Goal: Use online tool/utility

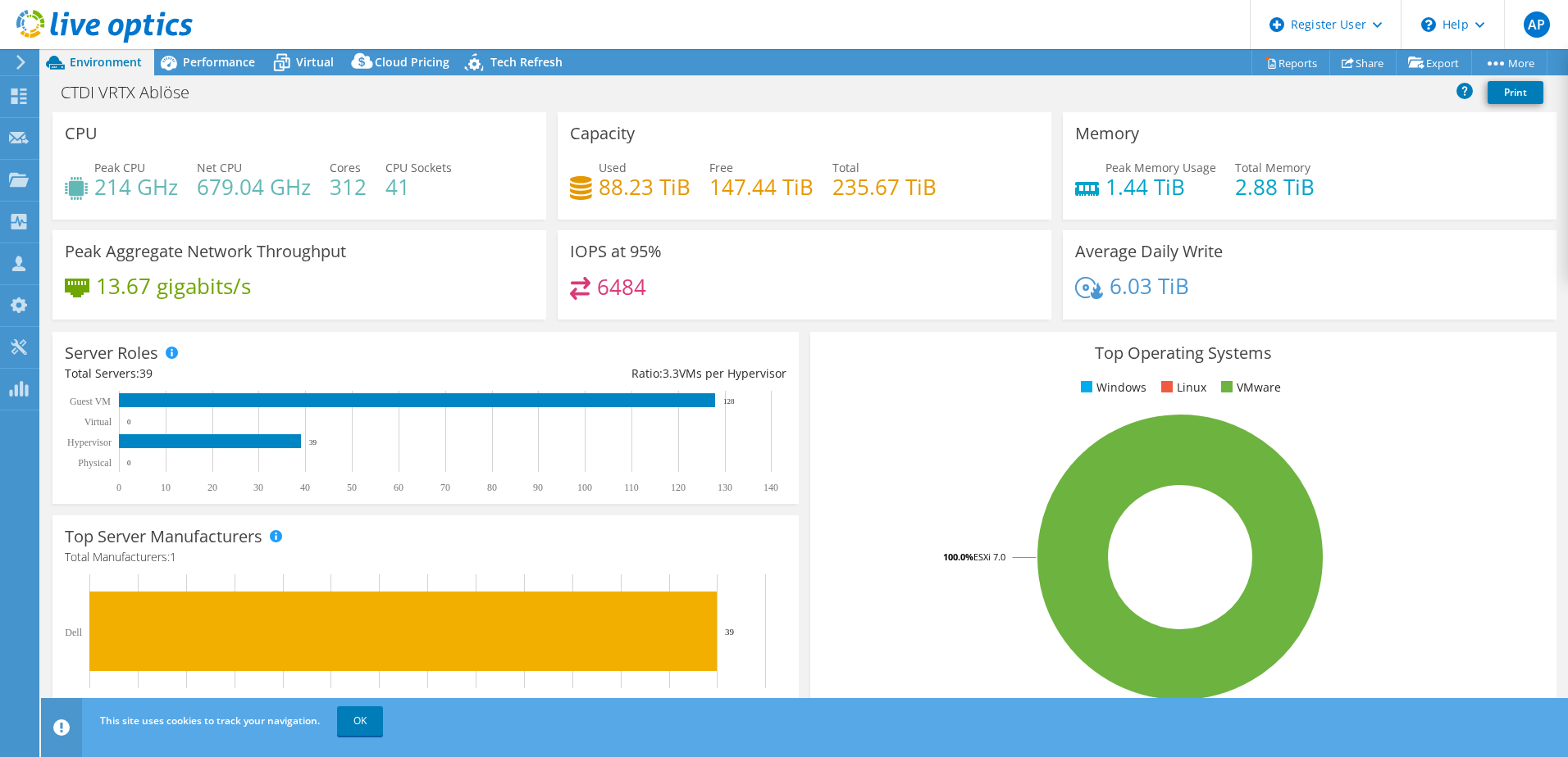
select select "EUFrankfurt"
select select "EUR"
drag, startPoint x: 1304, startPoint y: 191, endPoint x: 1059, endPoint y: 181, distance: 245.2
click at [1063, 181] on div "Memory Peak Memory Usage 1.44 TiB Total Memory 2.88 TiB" at bounding box center [1309, 165] width 494 height 107
click at [215, 76] on div "CTDI VRTX Ablöse Print" at bounding box center [804, 94] width 1526 height 37
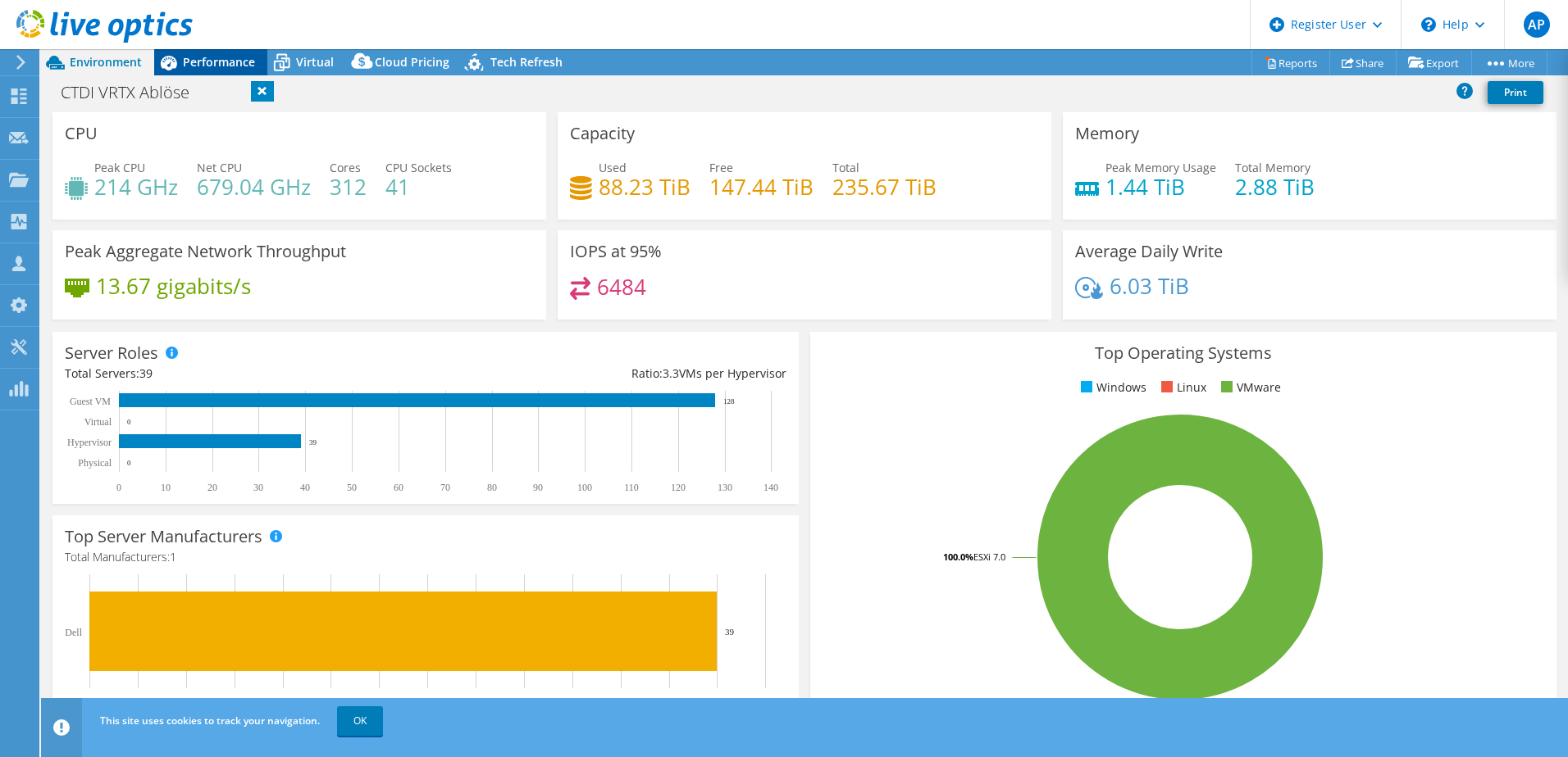
click at [232, 63] on span "Performance" at bounding box center [219, 62] width 72 height 15
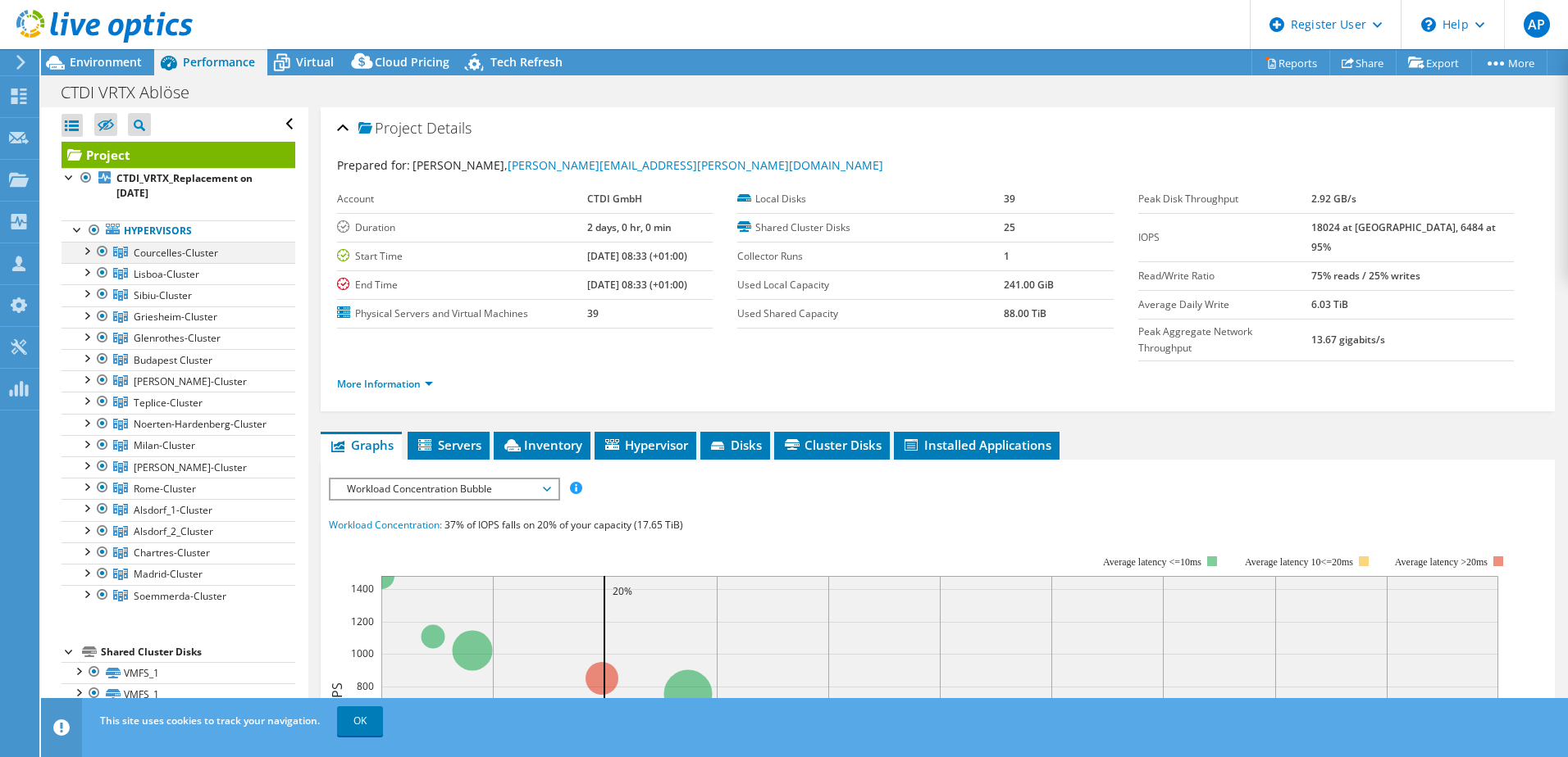
click at [91, 245] on div at bounding box center [85, 249] width 16 height 16
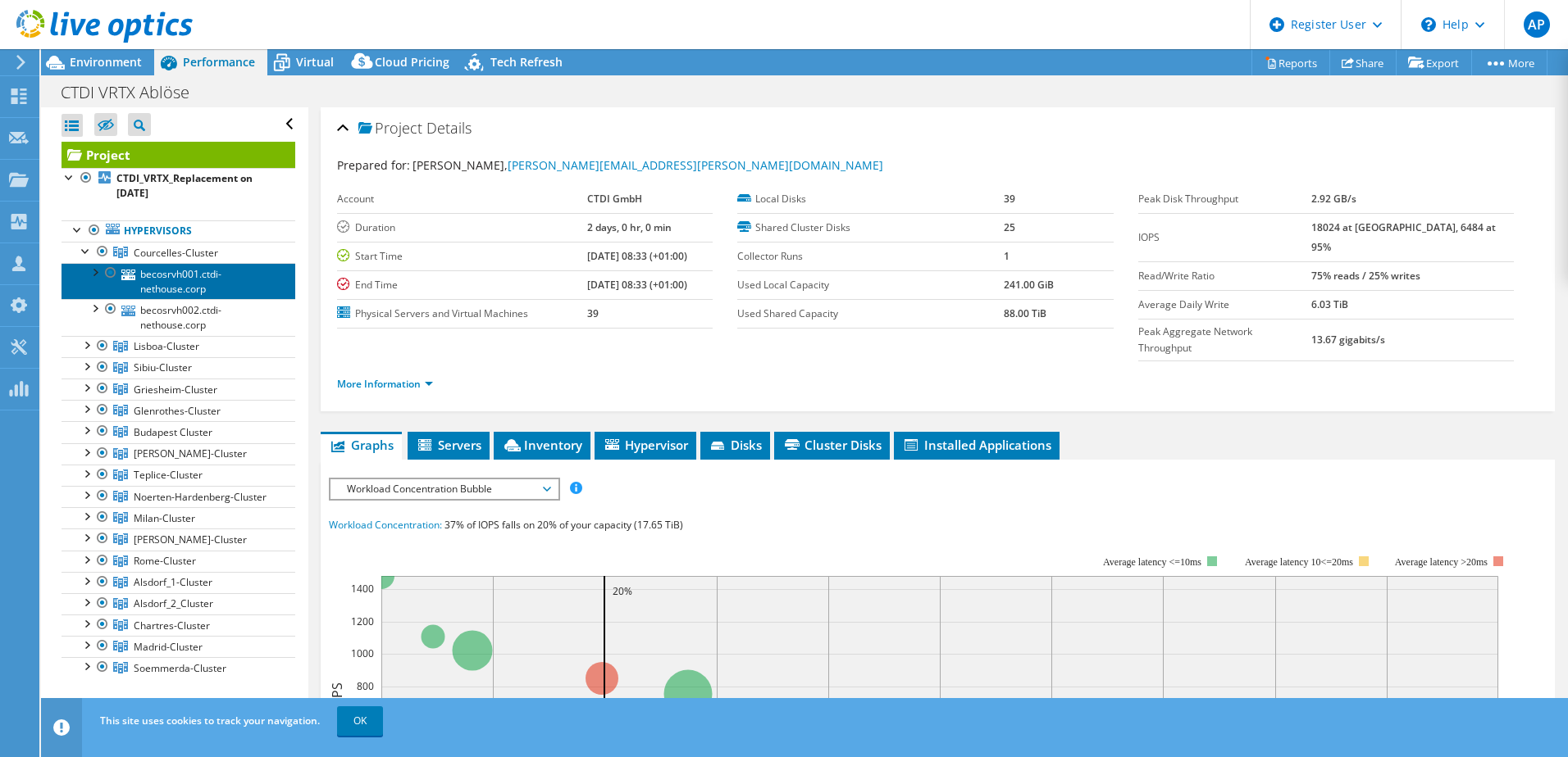
click at [120, 272] on link "becosrvh001.ctdi-nethouse.corp" at bounding box center [178, 281] width 233 height 36
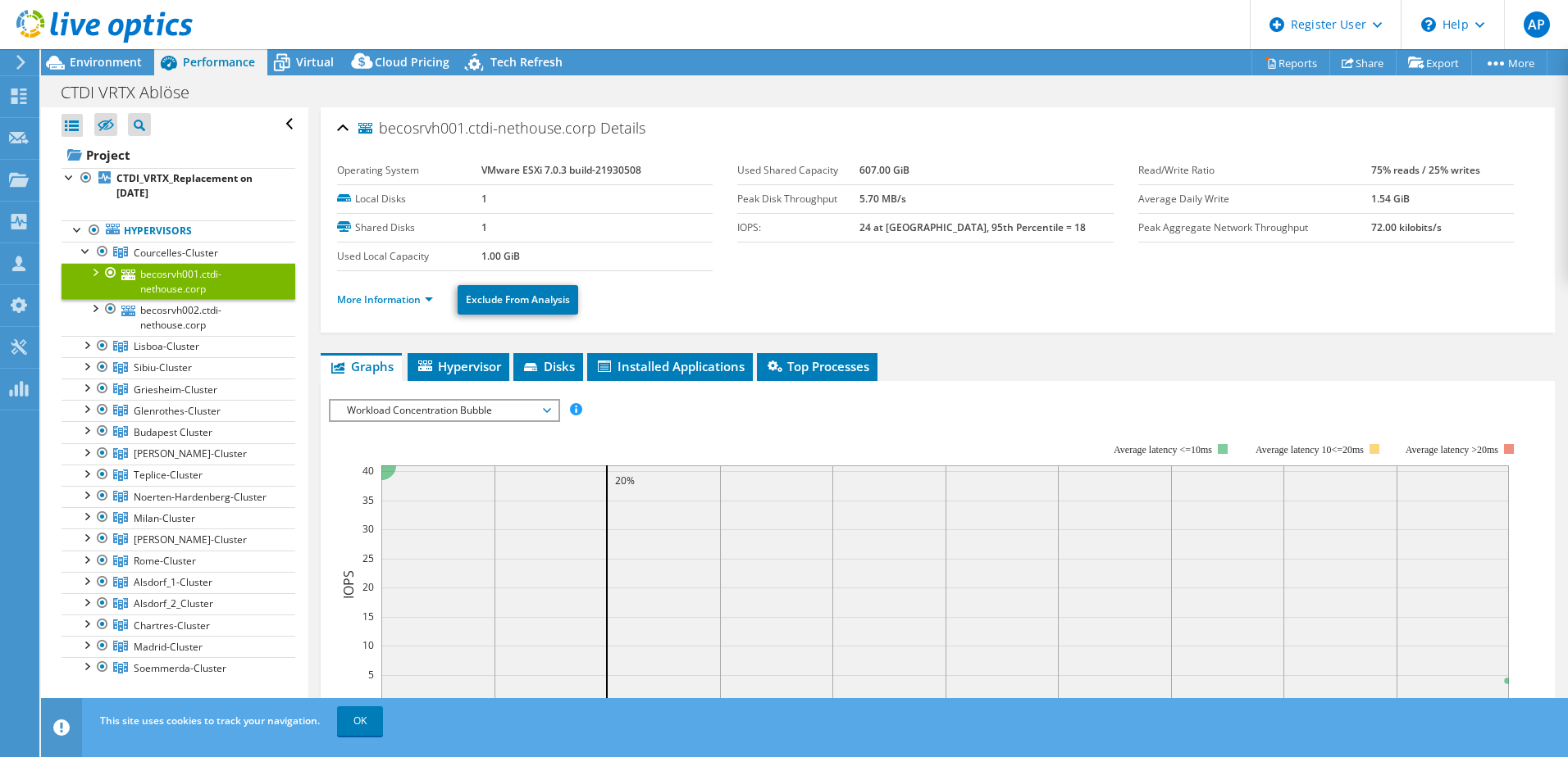
click at [98, 271] on div at bounding box center [94, 271] width 16 height 16
click at [94, 269] on div at bounding box center [94, 271] width 16 height 16
click at [390, 301] on link "More Information" at bounding box center [384, 299] width 96 height 14
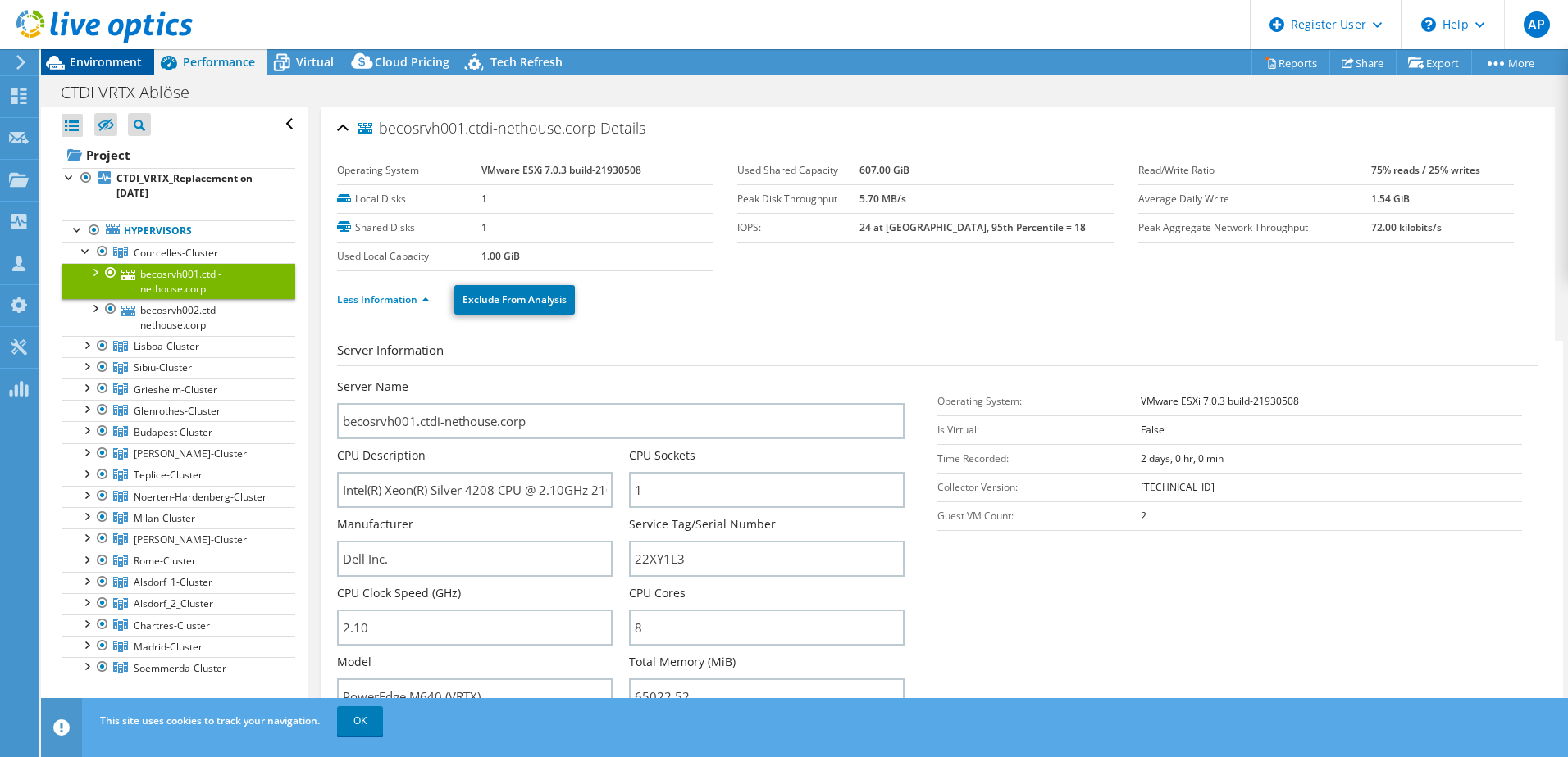
click at [97, 70] on div "Environment" at bounding box center [97, 63] width 113 height 27
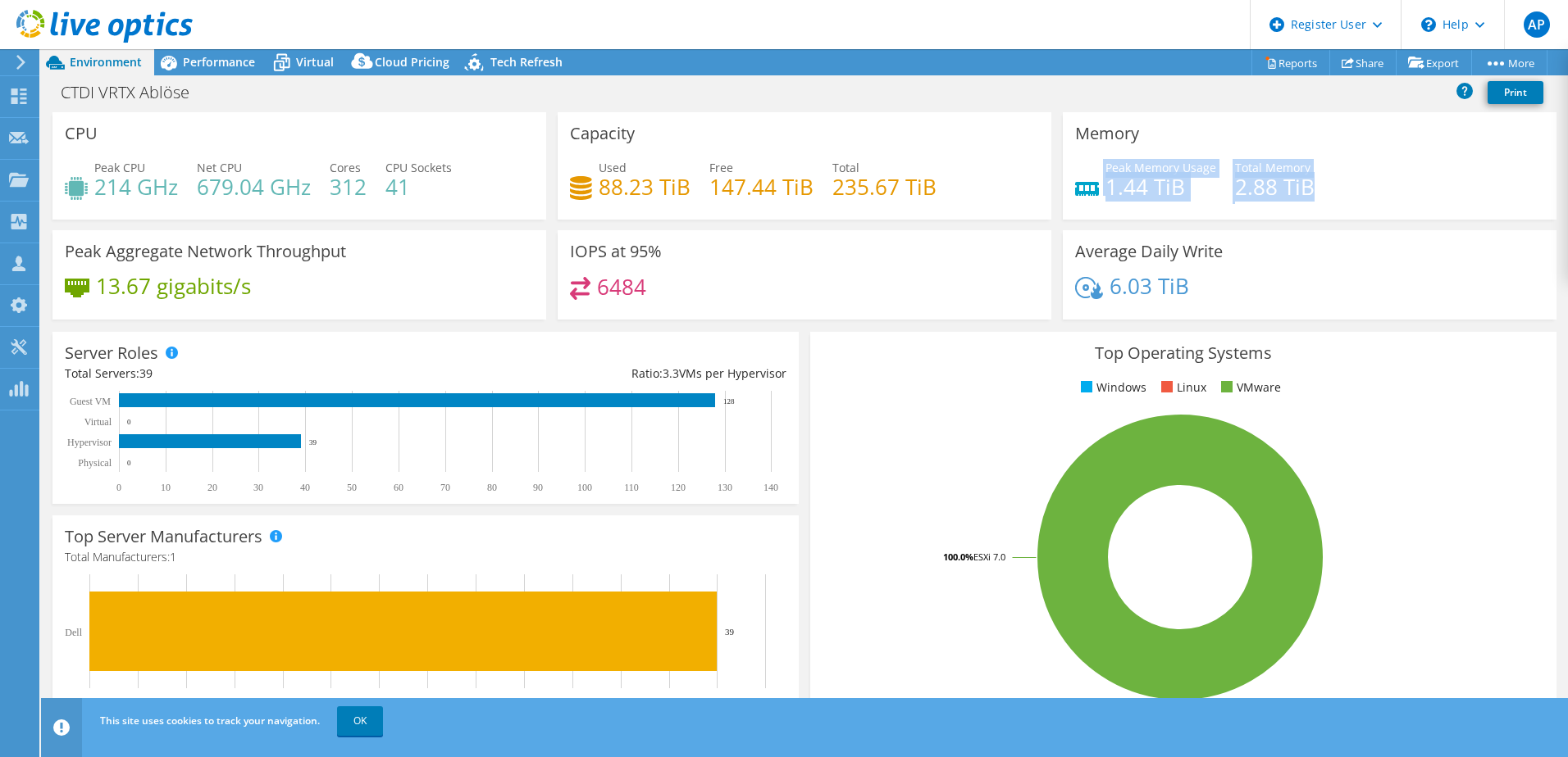
drag, startPoint x: 1302, startPoint y: 189, endPoint x: 1072, endPoint y: 163, distance: 231.5
click at [1075, 163] on div "Peak Memory Usage 1.44 TiB Total Memory 2.88 TiB" at bounding box center [1309, 186] width 469 height 53
click at [1274, 240] on div "Average Daily Write 6.03 TiB" at bounding box center [1309, 275] width 494 height 89
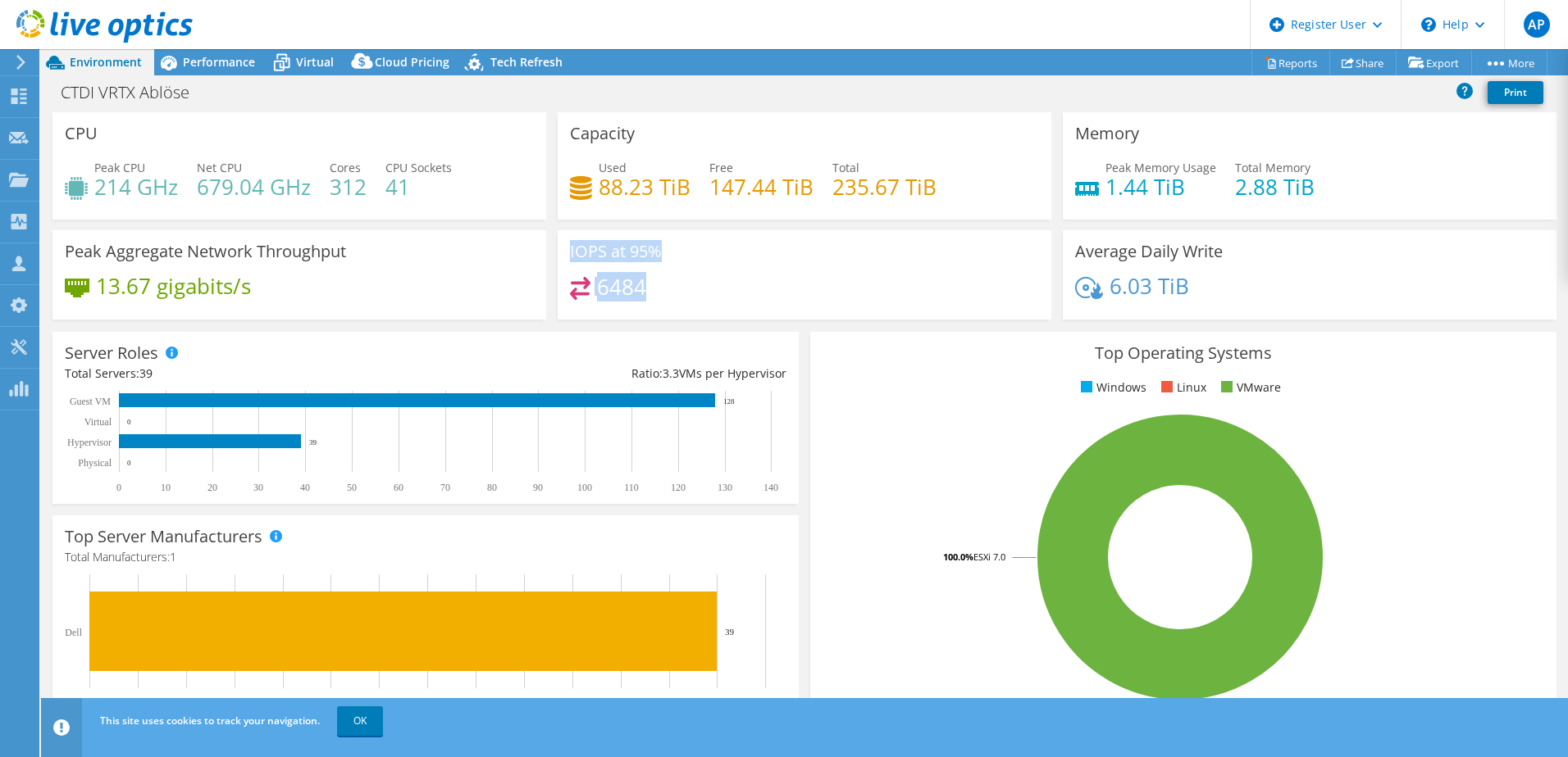
drag, startPoint x: 652, startPoint y: 291, endPoint x: 567, endPoint y: 252, distance: 93.5
click at [567, 252] on div "IOPS at 95% 6484" at bounding box center [804, 275] width 494 height 89
drag, startPoint x: 567, startPoint y: 252, endPoint x: 725, endPoint y: 333, distance: 177.6
click at [725, 333] on div "Server Roles Physical Servers represent bare metal servers that were targets of…" at bounding box center [425, 418] width 746 height 172
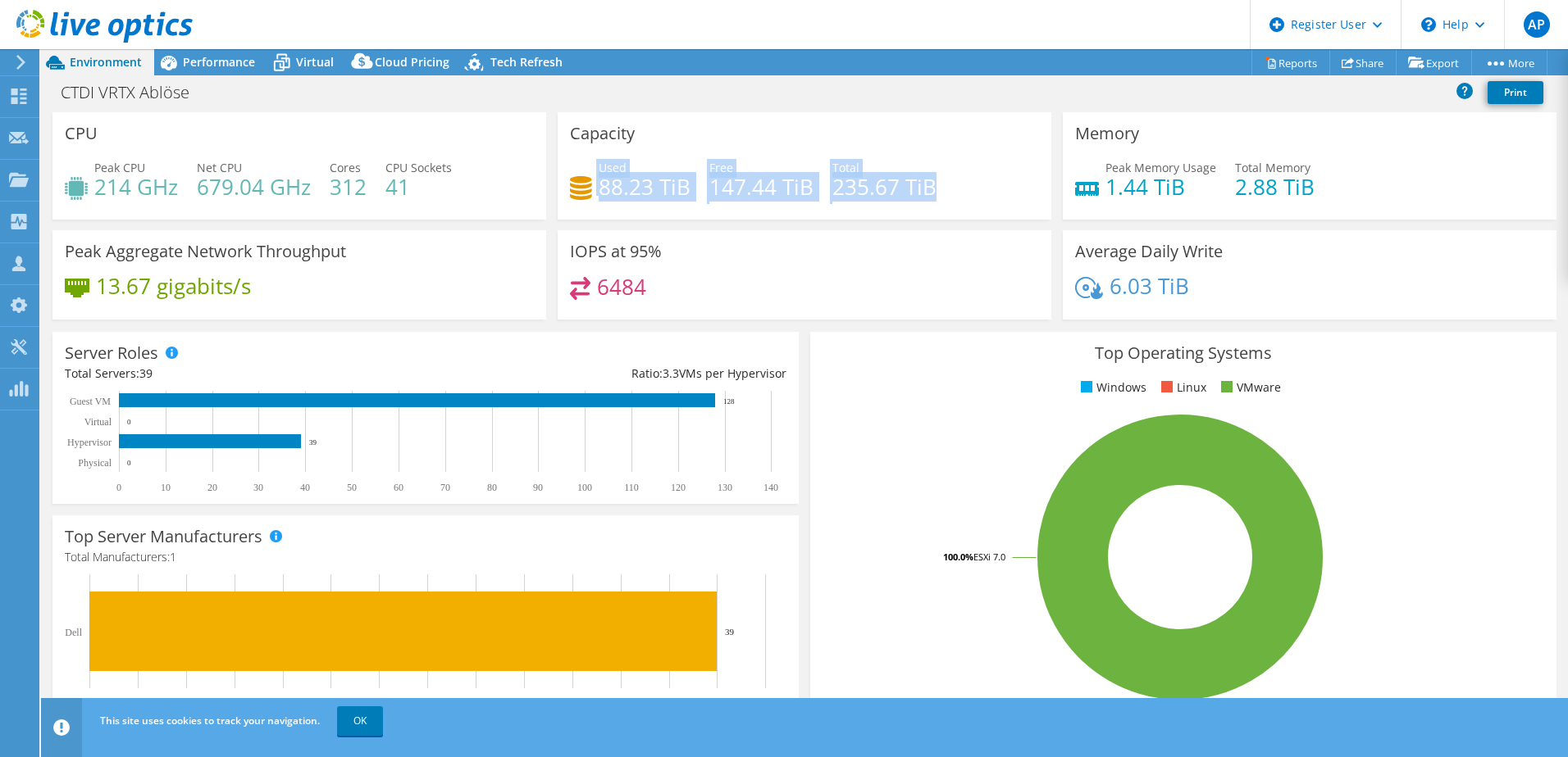
drag, startPoint x: 938, startPoint y: 197, endPoint x: 572, endPoint y: 190, distance: 366.1
click at [572, 190] on div "Used 88.23 TiB Free 147.44 TiB Total 235.67 TiB" at bounding box center [804, 186] width 469 height 53
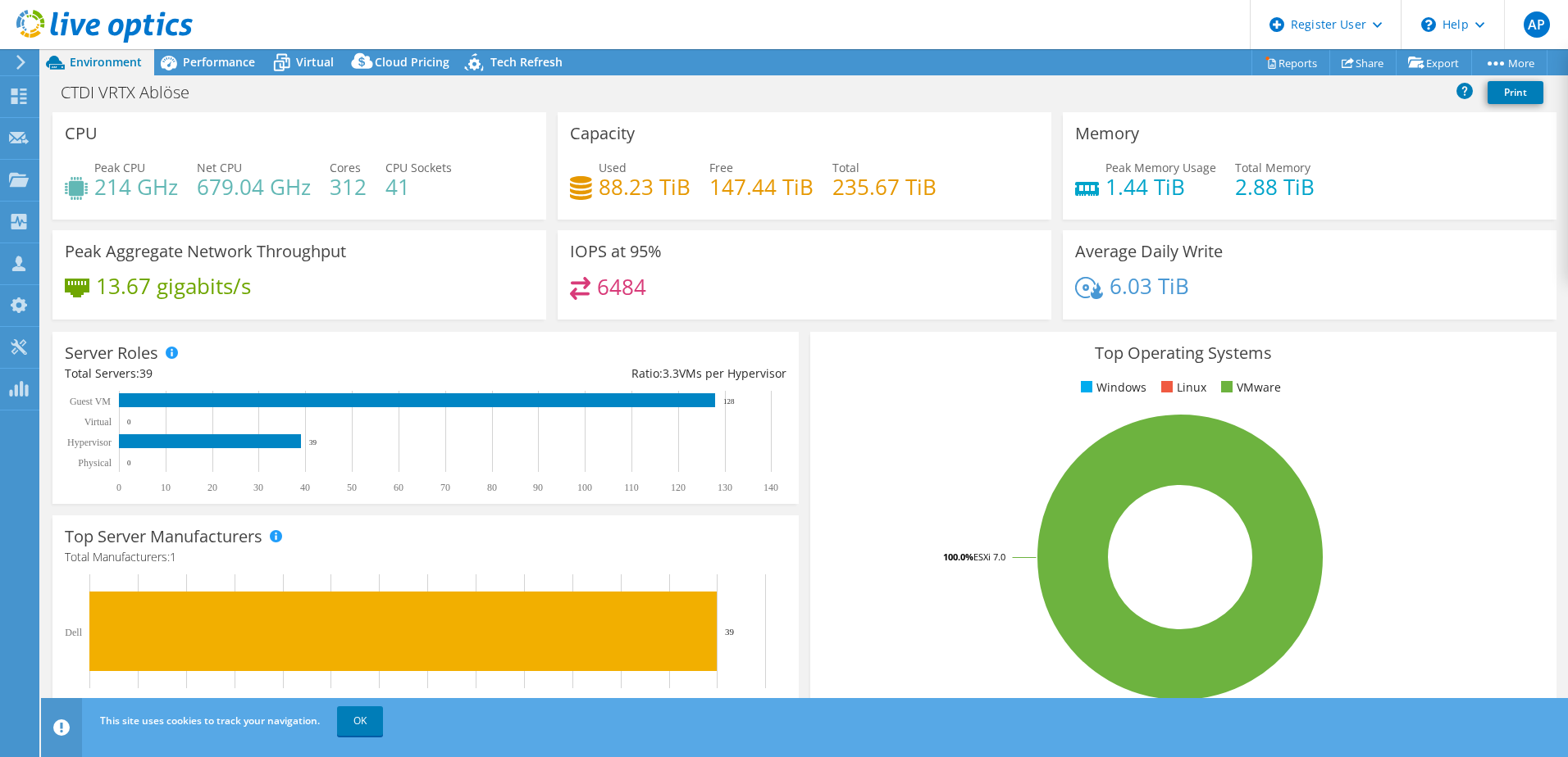
click at [388, 288] on div "13.67 gigabits/s" at bounding box center [299, 294] width 469 height 34
click at [498, 65] on span "Tech Refresh" at bounding box center [526, 62] width 72 height 15
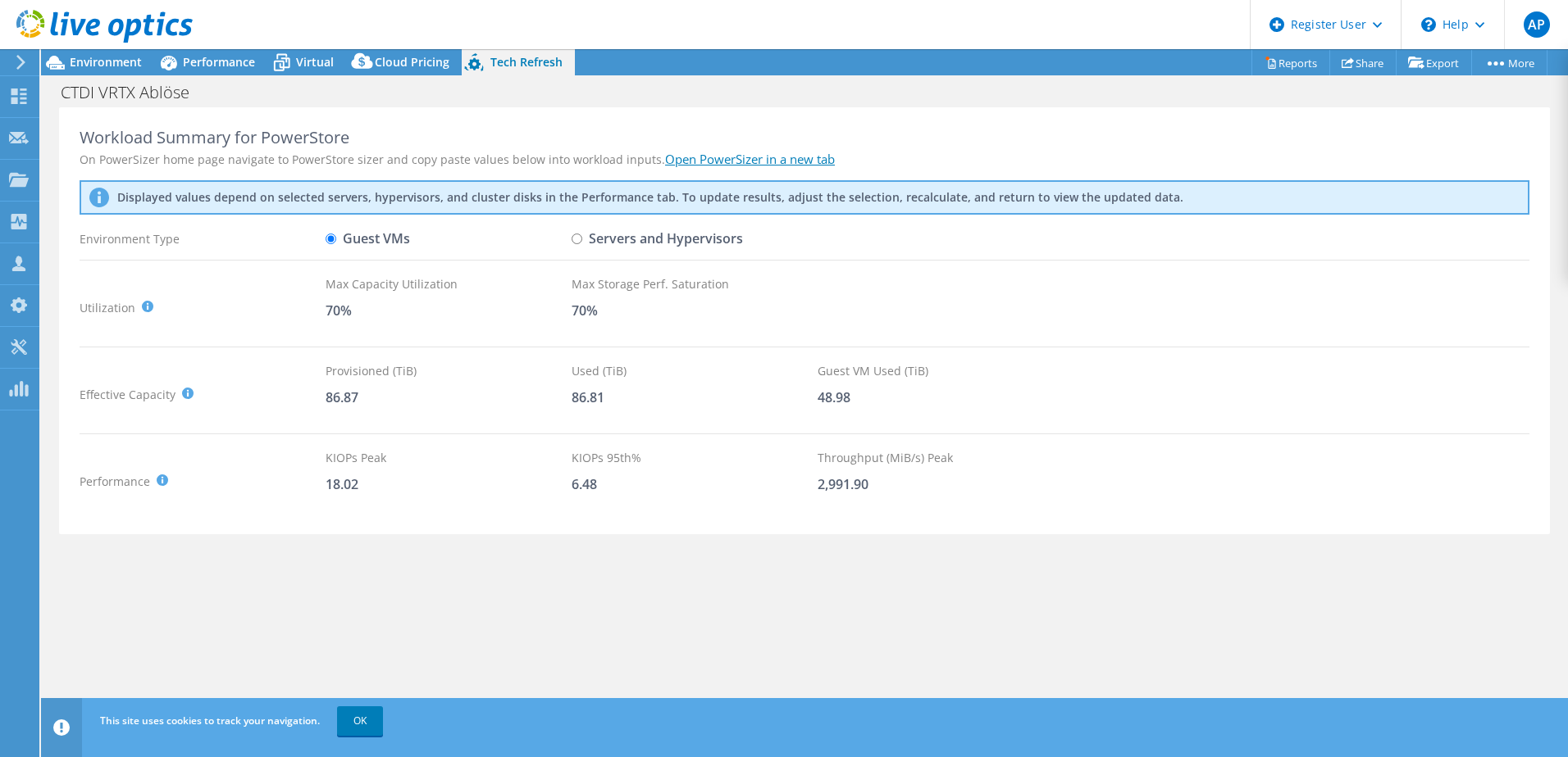
click at [578, 244] on input "Servers and Hypervisors" at bounding box center [576, 238] width 10 height 10
radio input "true"
click at [354, 732] on link "OK" at bounding box center [359, 721] width 46 height 29
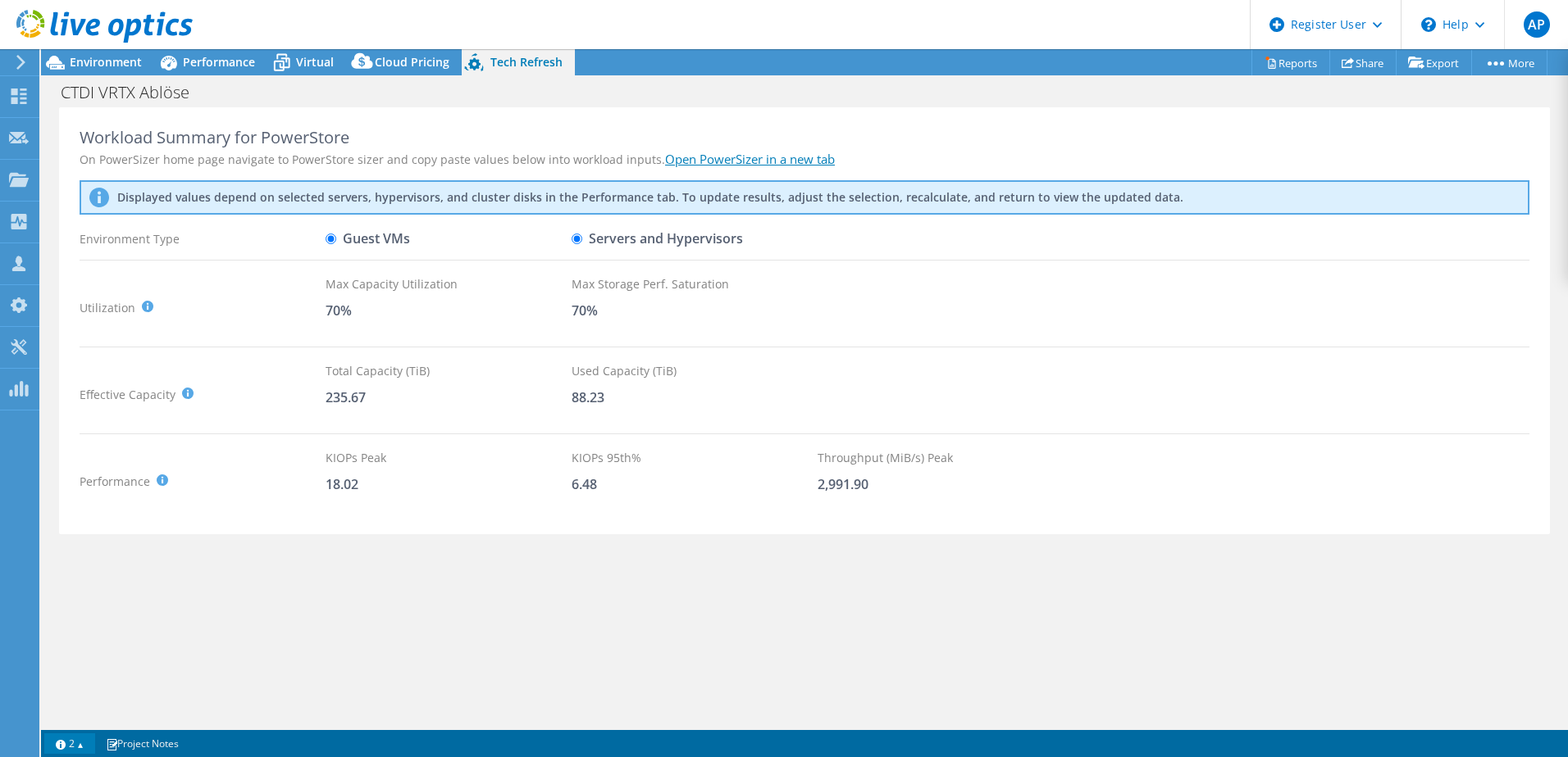
click at [80, 748] on link "2" at bounding box center [70, 744] width 51 height 21
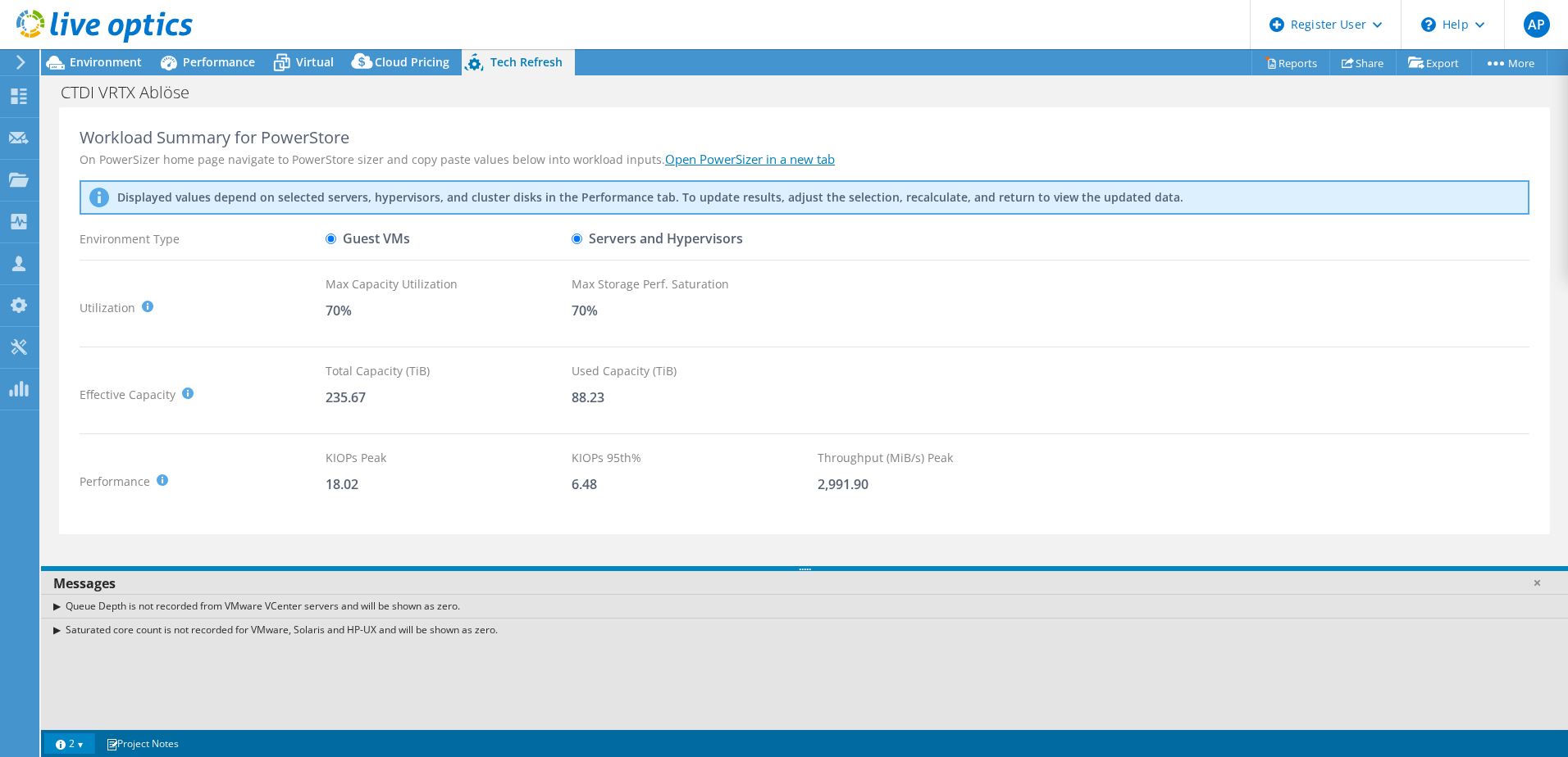
click at [80, 748] on link "2" at bounding box center [70, 744] width 51 height 21
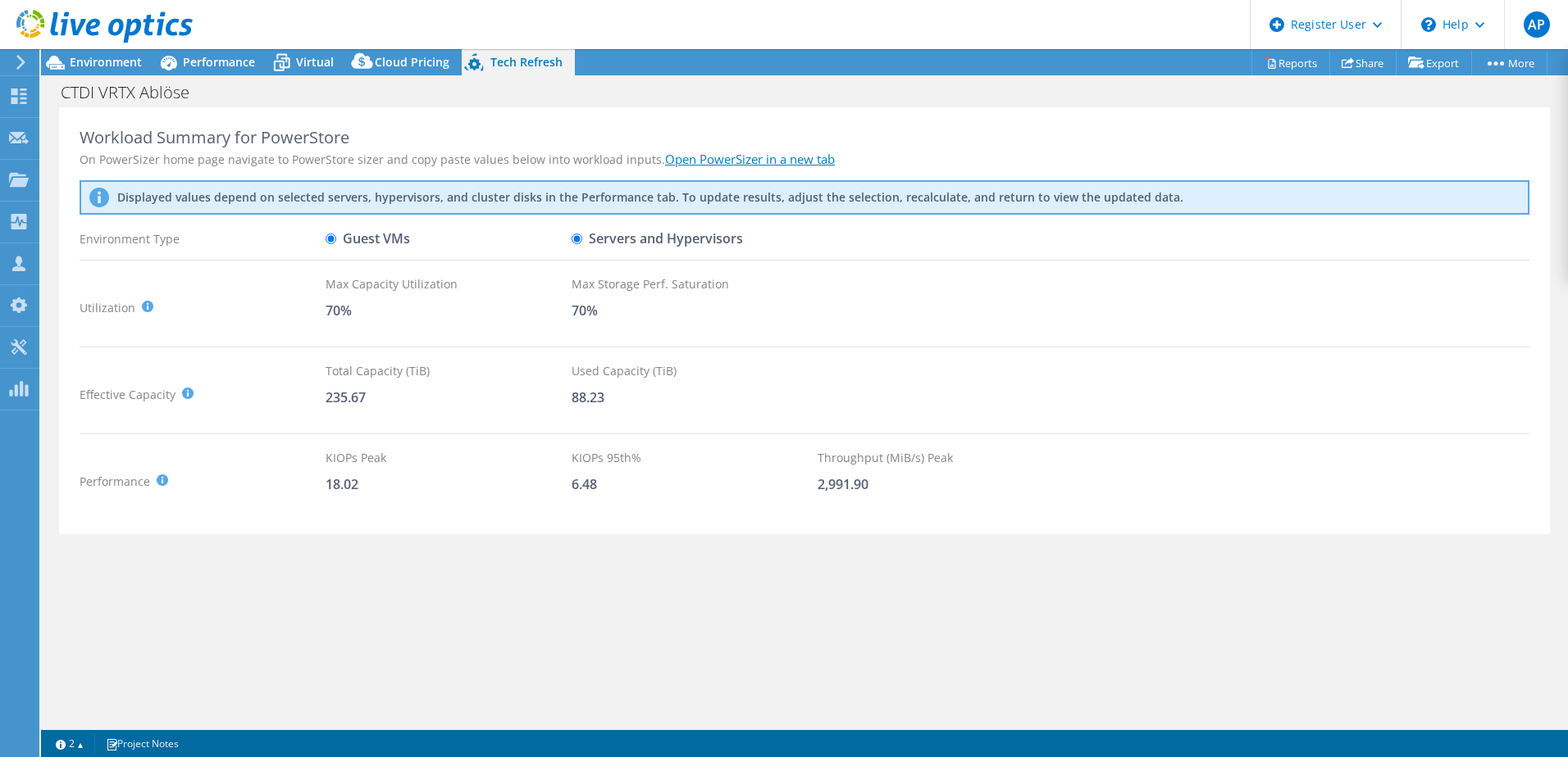
click at [682, 161] on link "Open PowerSizer in a new tab" at bounding box center [749, 158] width 170 height 16
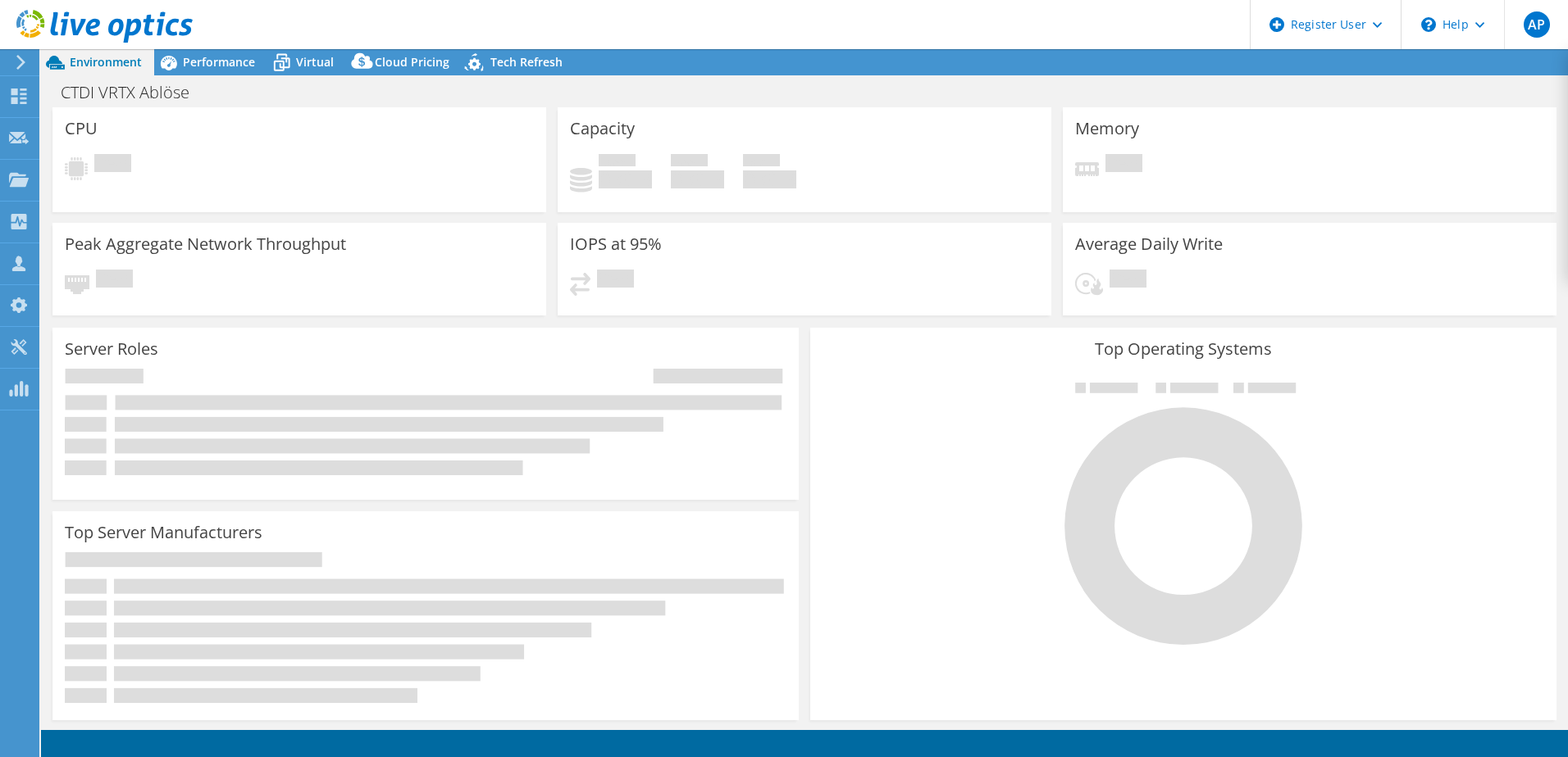
select select "EUFrankfurt"
select select "EUR"
